Goal: Navigation & Orientation: Go to known website

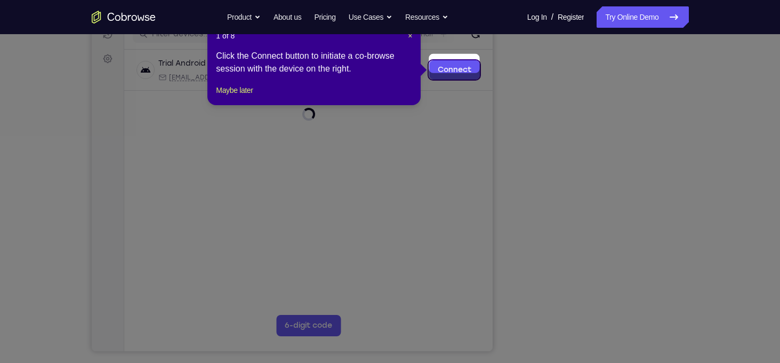
scroll to position [139, 0]
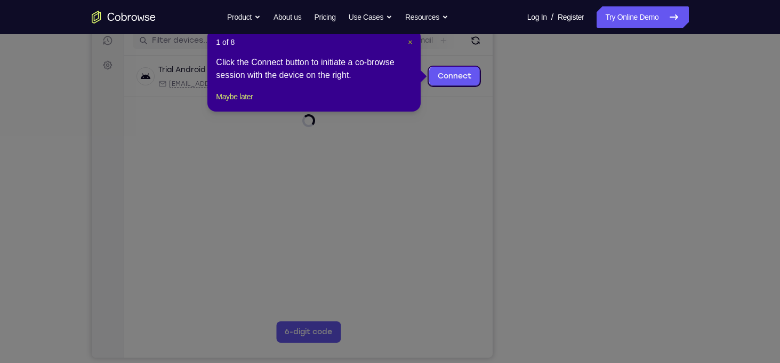
click at [412, 43] on span "×" at bounding box center [410, 42] width 4 height 9
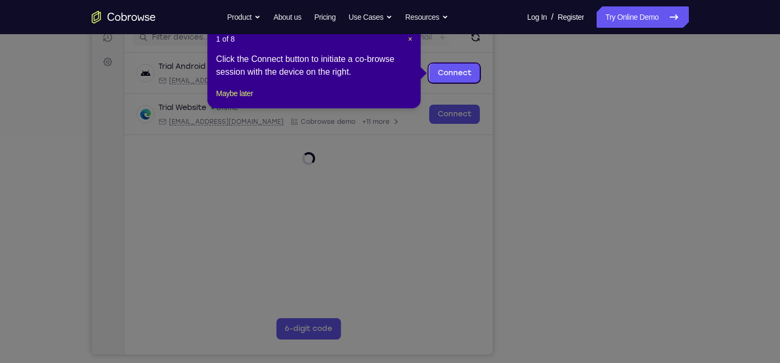
click at [656, 292] on icon at bounding box center [394, 181] width 788 height 363
click at [409, 41] on span "×" at bounding box center [410, 39] width 4 height 9
